Goal: Information Seeking & Learning: Learn about a topic

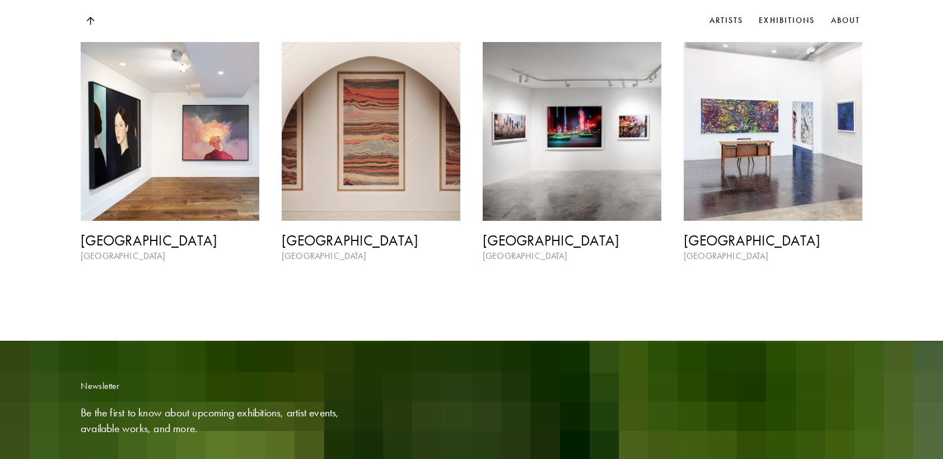
scroll to position [1786, 0]
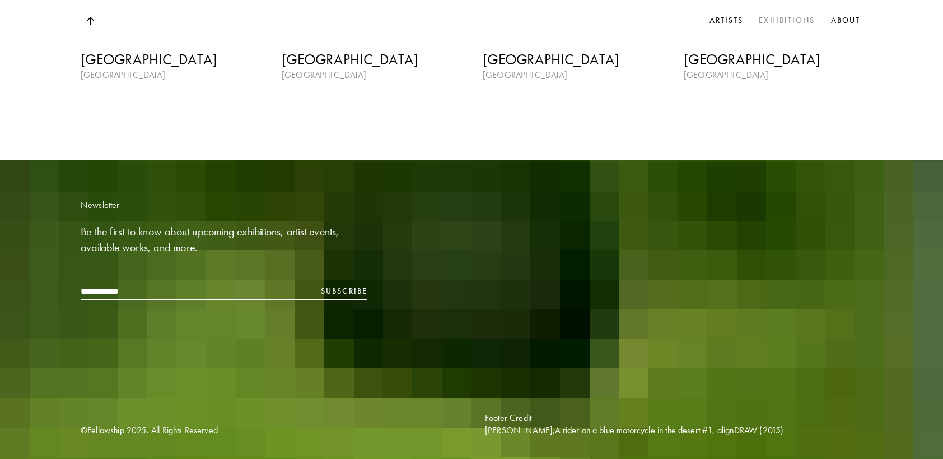
click at [771, 20] on link "Exhibitions" at bounding box center [786, 20] width 60 height 17
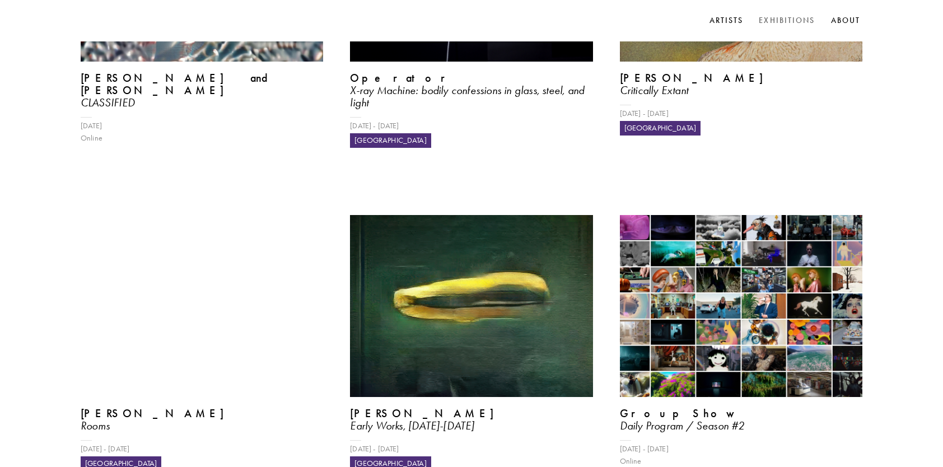
scroll to position [471, 0]
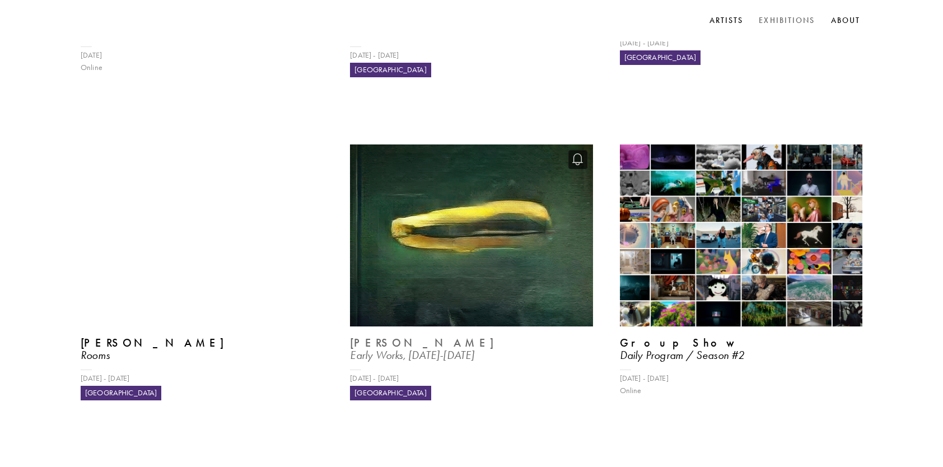
click at [507, 148] on img at bounding box center [472, 236] width 250 height 188
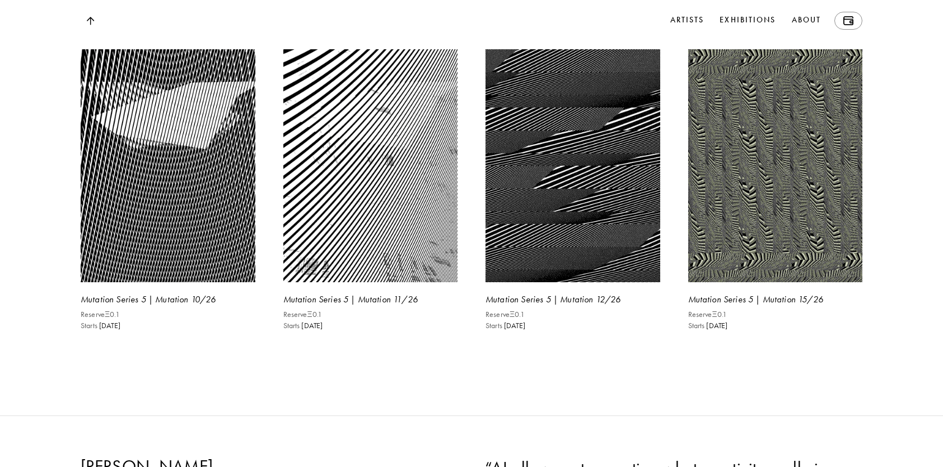
scroll to position [2295, 0]
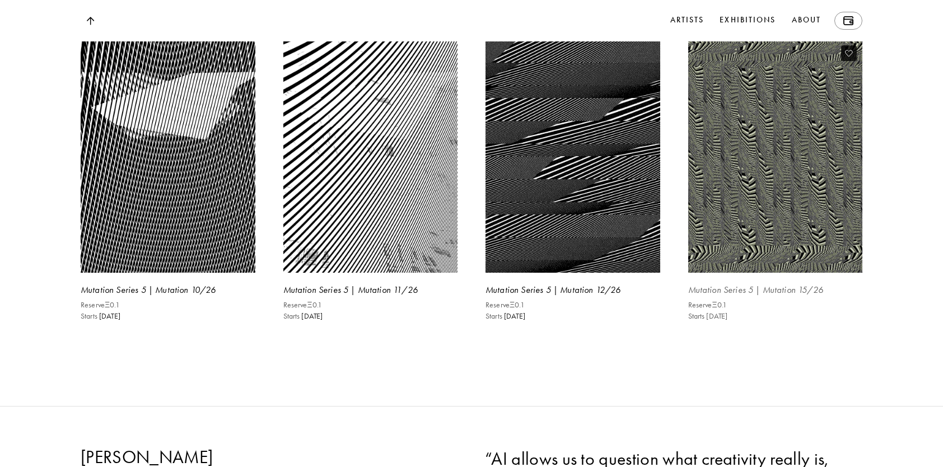
click at [786, 276] on img at bounding box center [775, 156] width 180 height 240
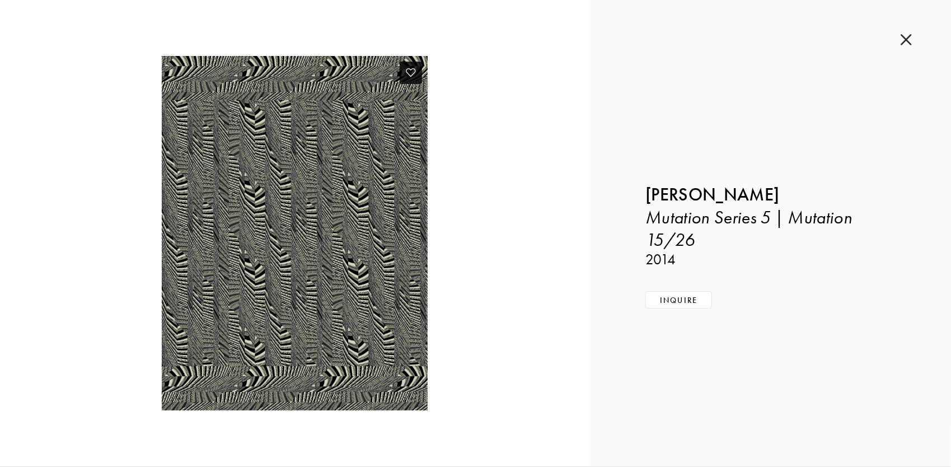
click at [318, 260] on img at bounding box center [295, 233] width 266 height 354
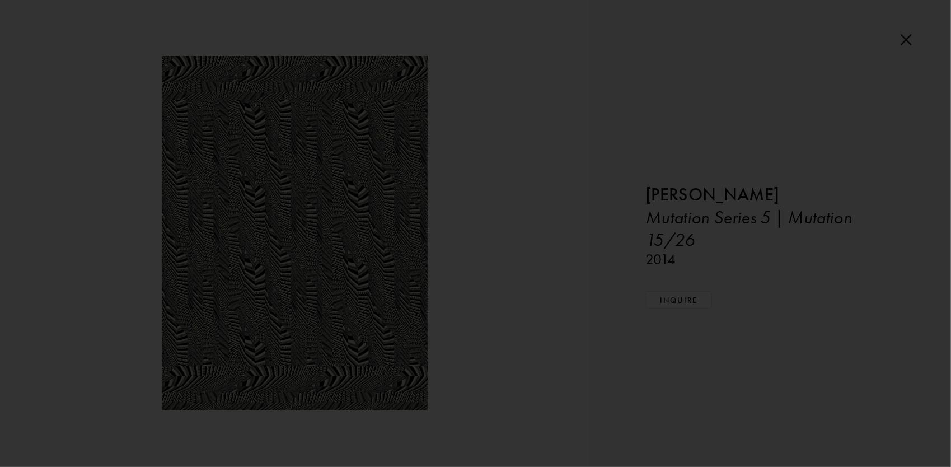
click at [794, 357] on div at bounding box center [475, 233] width 951 height 467
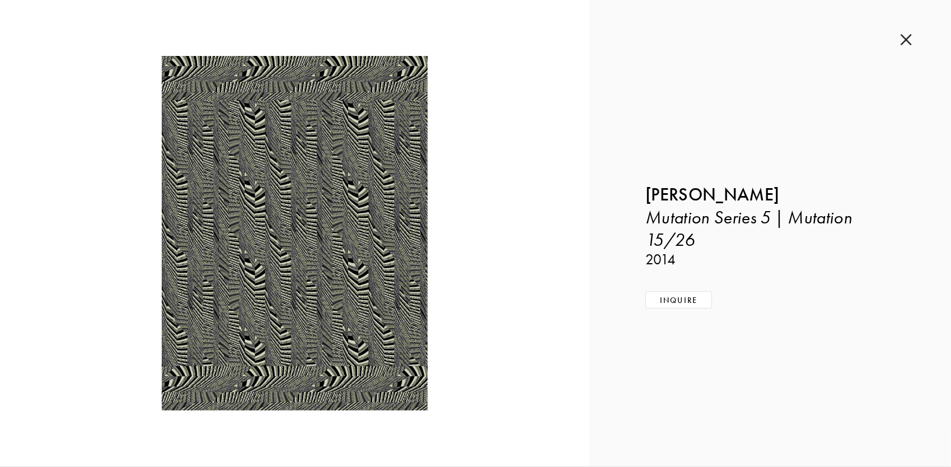
click at [901, 35] on img at bounding box center [906, 40] width 11 height 12
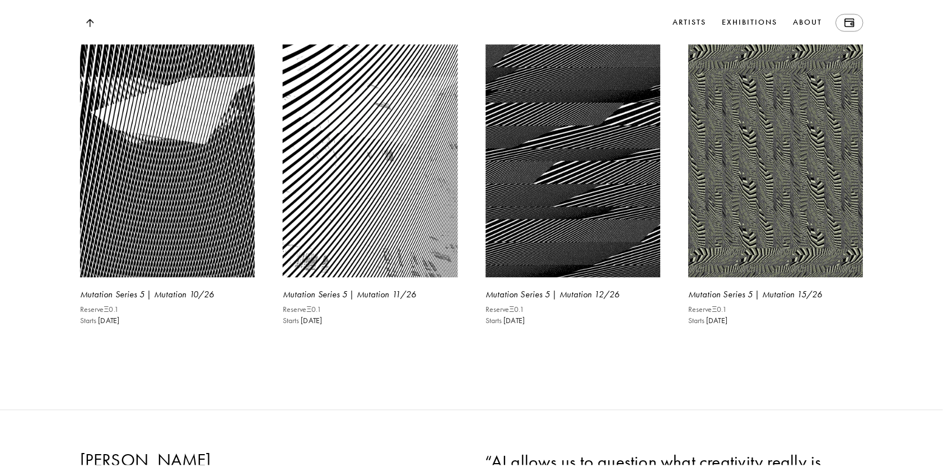
scroll to position [2295, 0]
